Goal: Check status

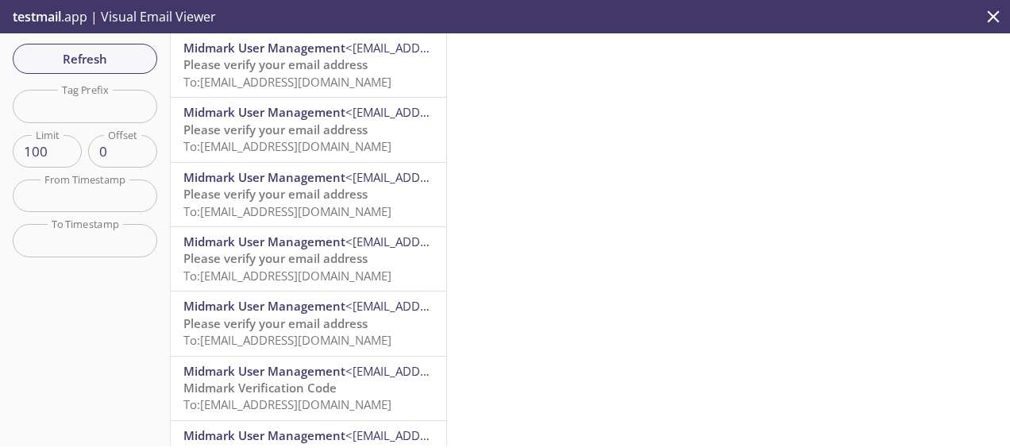
click at [241, 68] on span "Please verify your email address" at bounding box center [275, 64] width 184 height 16
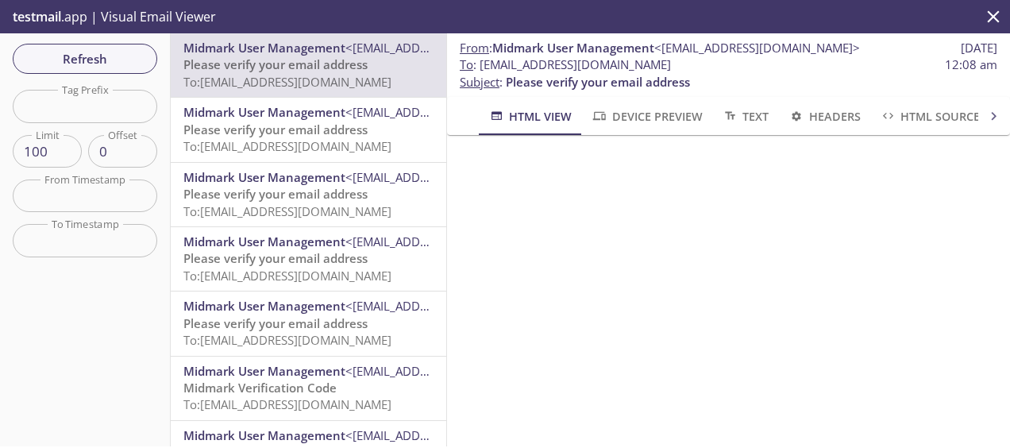
scroll to position [184, 0]
click at [137, 57] on span "Refresh" at bounding box center [84, 58] width 119 height 21
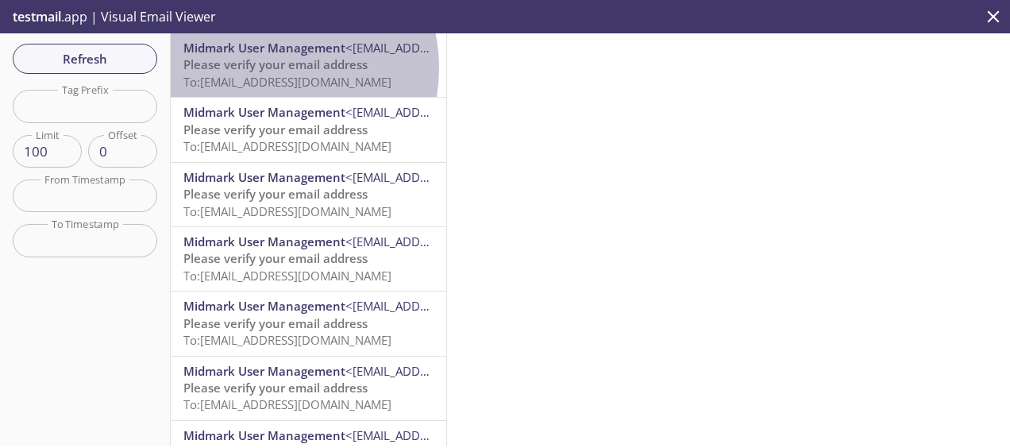
click at [268, 68] on span "Please verify your email address" at bounding box center [275, 64] width 184 height 16
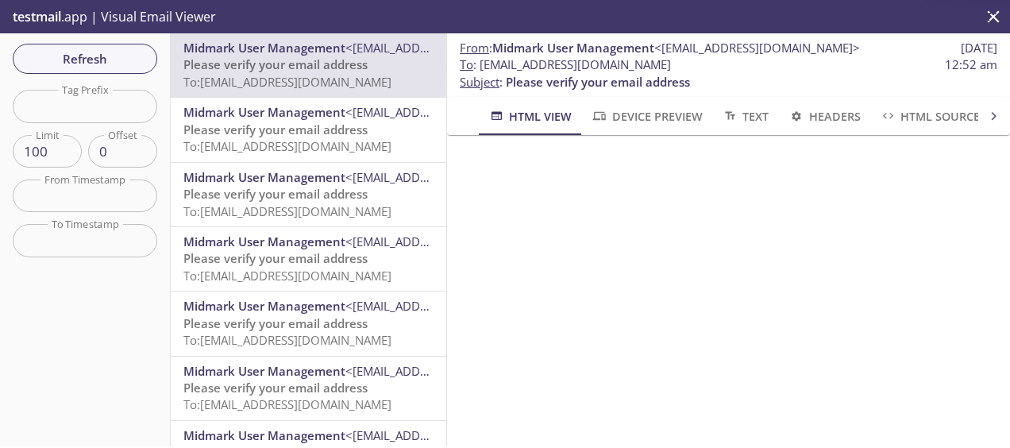
scroll to position [184, 0]
click at [84, 52] on span "Refresh" at bounding box center [84, 58] width 119 height 21
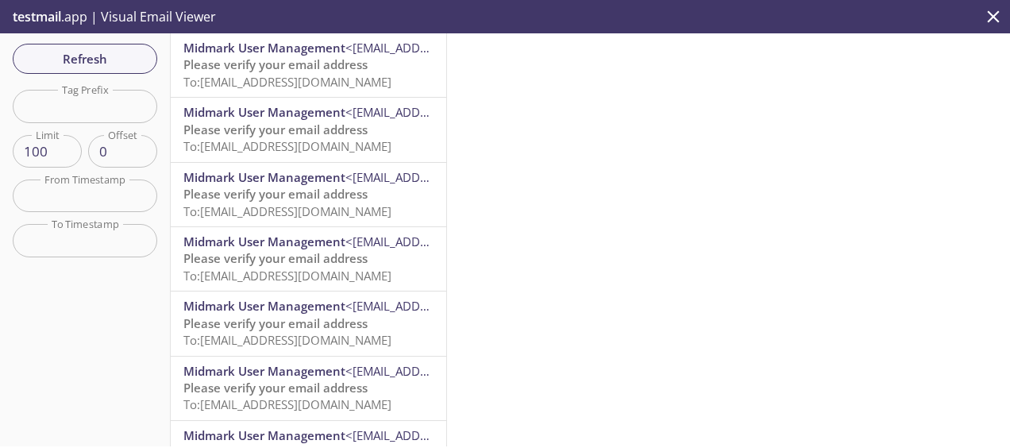
click at [316, 67] on span "Please verify your email address" at bounding box center [275, 64] width 184 height 16
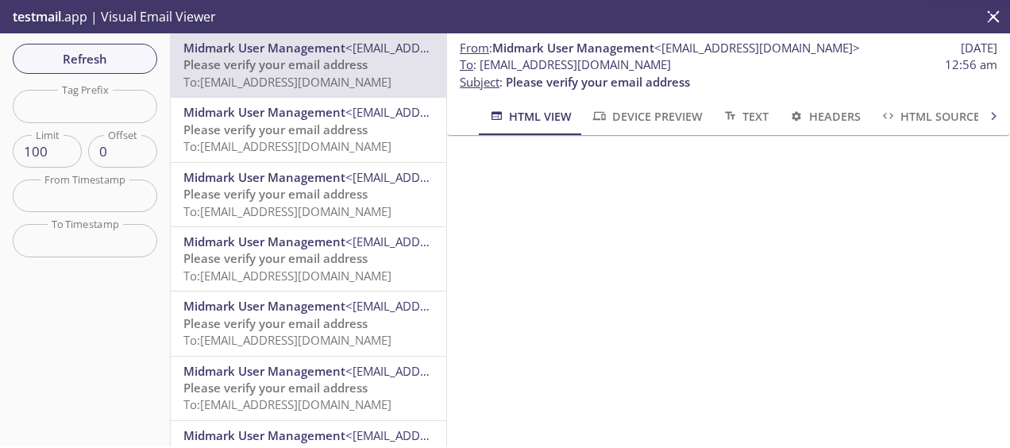
scroll to position [159, 0]
click at [130, 52] on span "Refresh" at bounding box center [84, 58] width 119 height 21
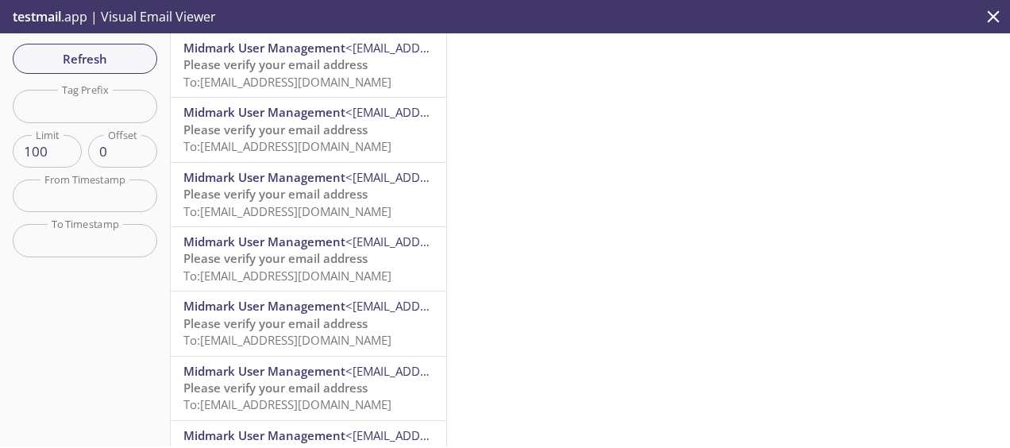
click at [351, 56] on span "Midmark User Management <[EMAIL_ADDRESS][DOMAIN_NAME]>" at bounding box center [308, 48] width 250 height 17
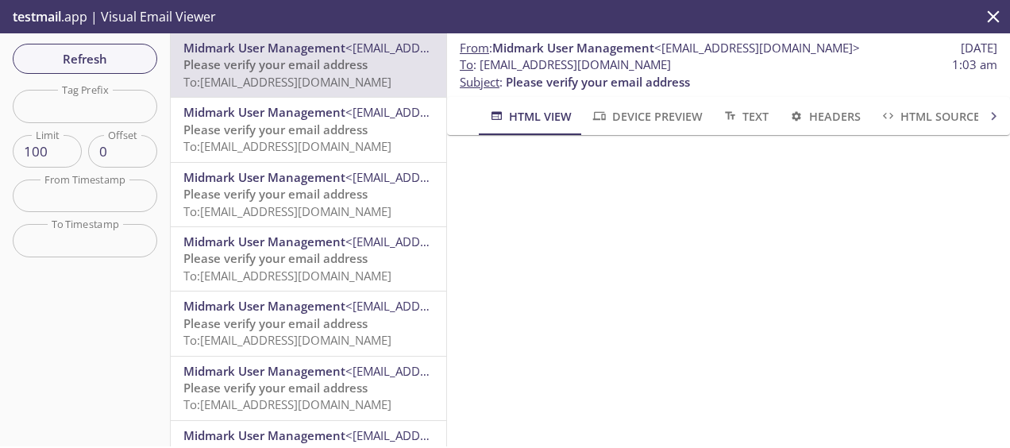
scroll to position [184, 0]
click at [102, 54] on span "Refresh" at bounding box center [84, 58] width 119 height 21
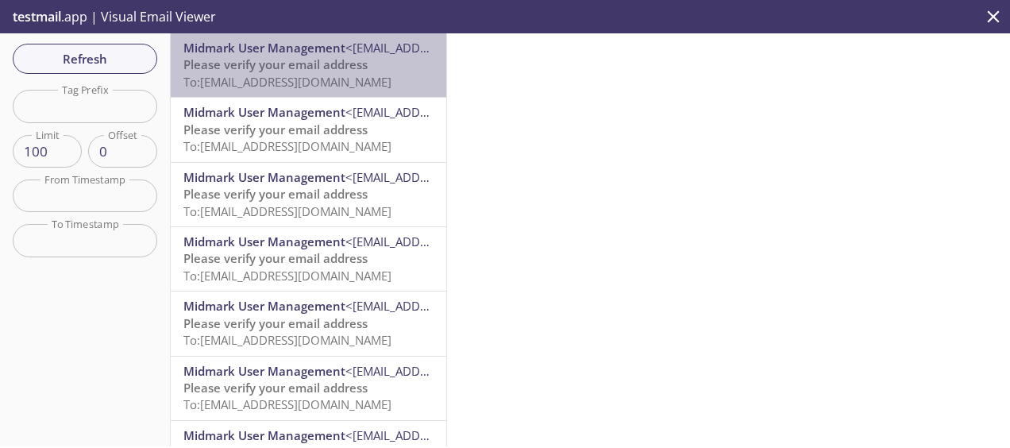
click at [316, 62] on span "Please verify your email address" at bounding box center [275, 64] width 184 height 16
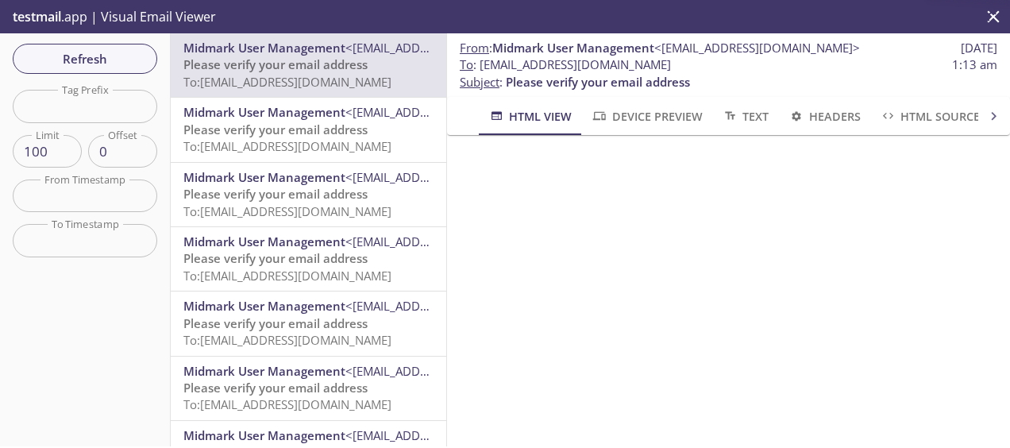
scroll to position [184, 0]
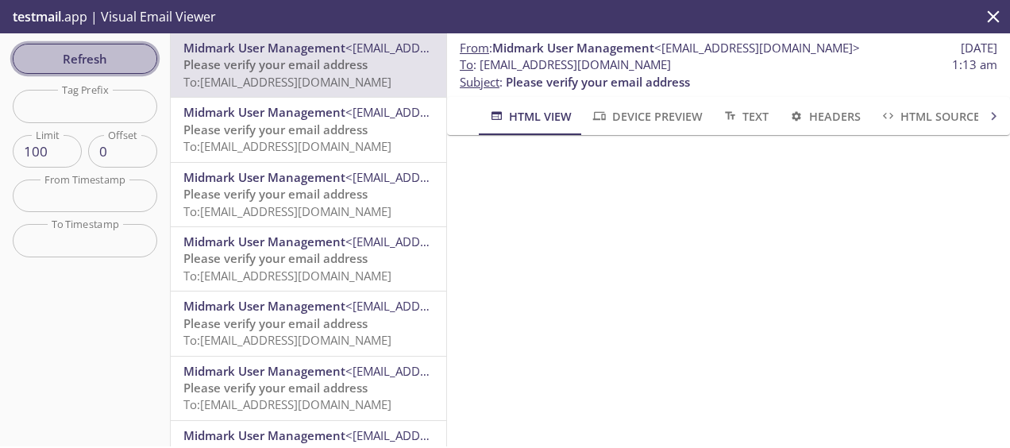
click at [101, 59] on span "Refresh" at bounding box center [84, 58] width 119 height 21
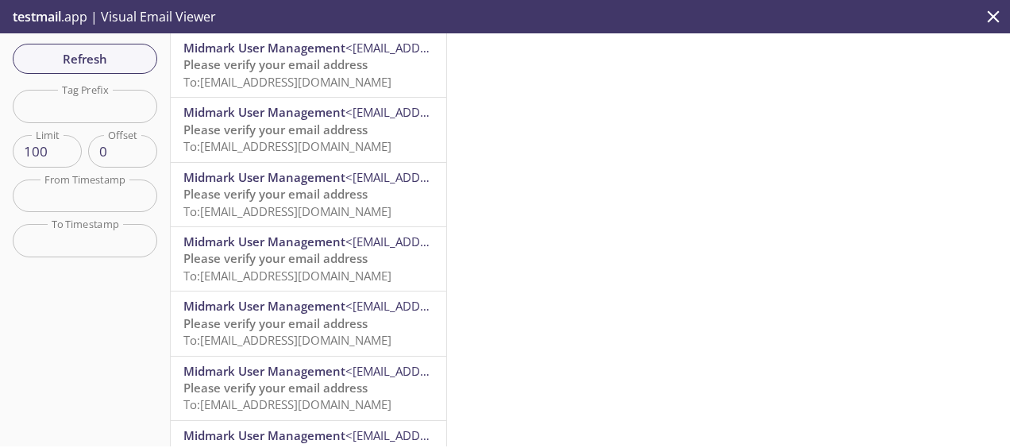
click at [295, 44] on span "Midmark User Management" at bounding box center [264, 48] width 162 height 16
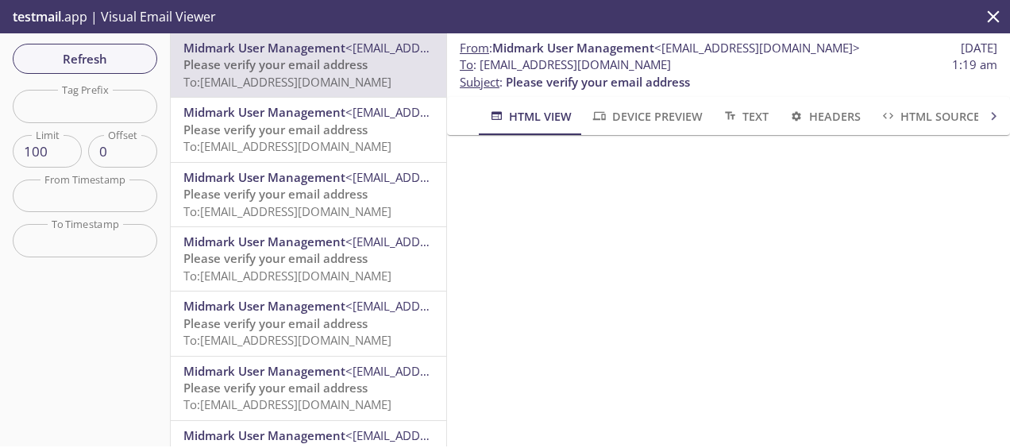
scroll to position [184, 0]
